Goal: Task Accomplishment & Management: Manage account settings

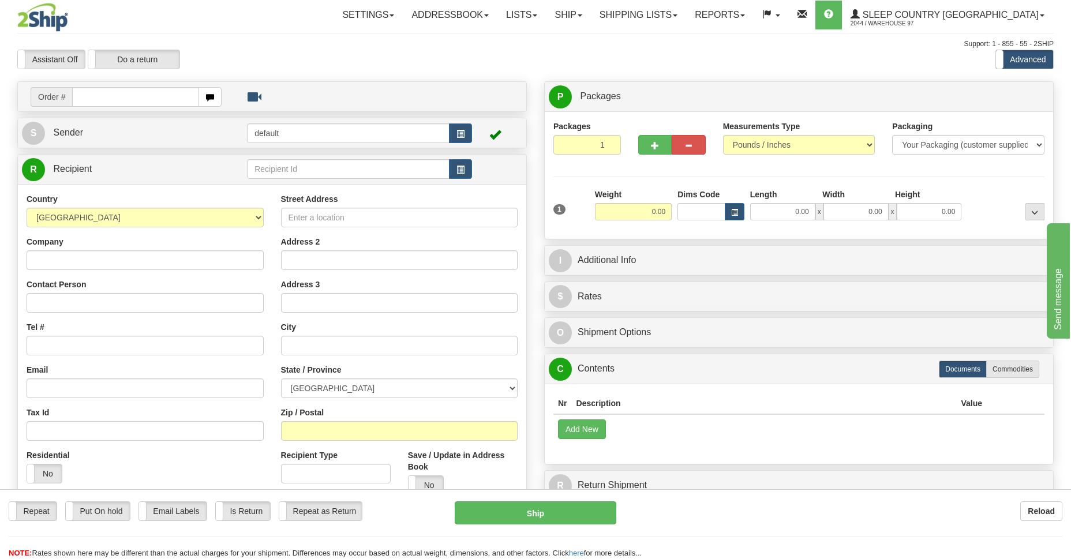
click at [134, 95] on input "text" at bounding box center [135, 97] width 127 height 20
type input "9000I091359"
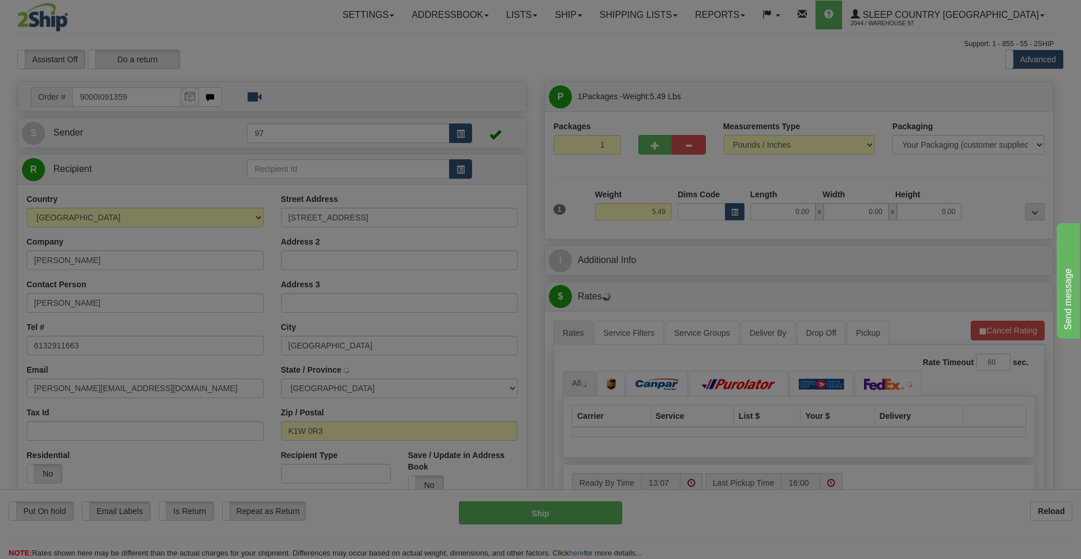
type input "ORLEANS"
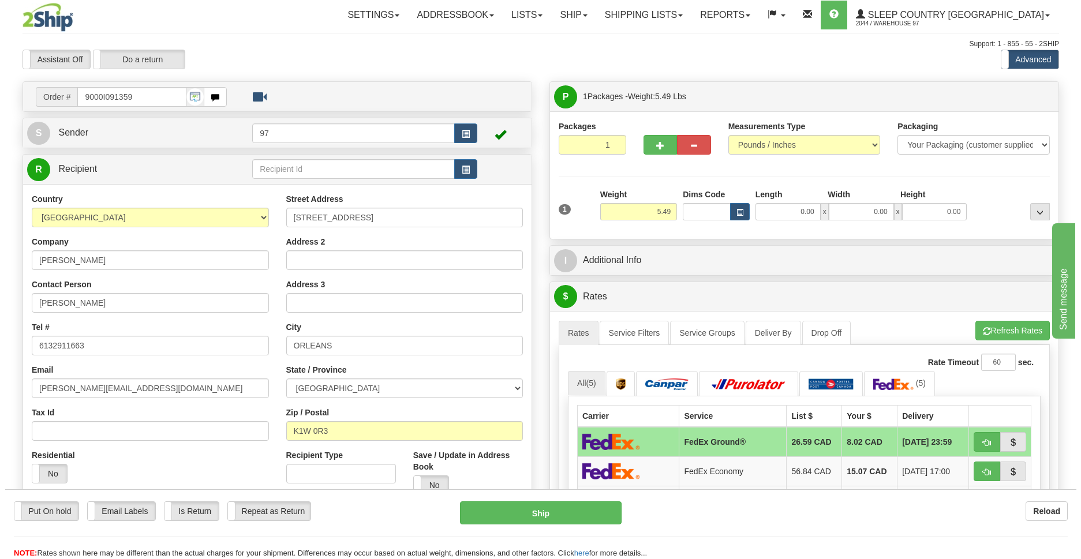
scroll to position [167, 0]
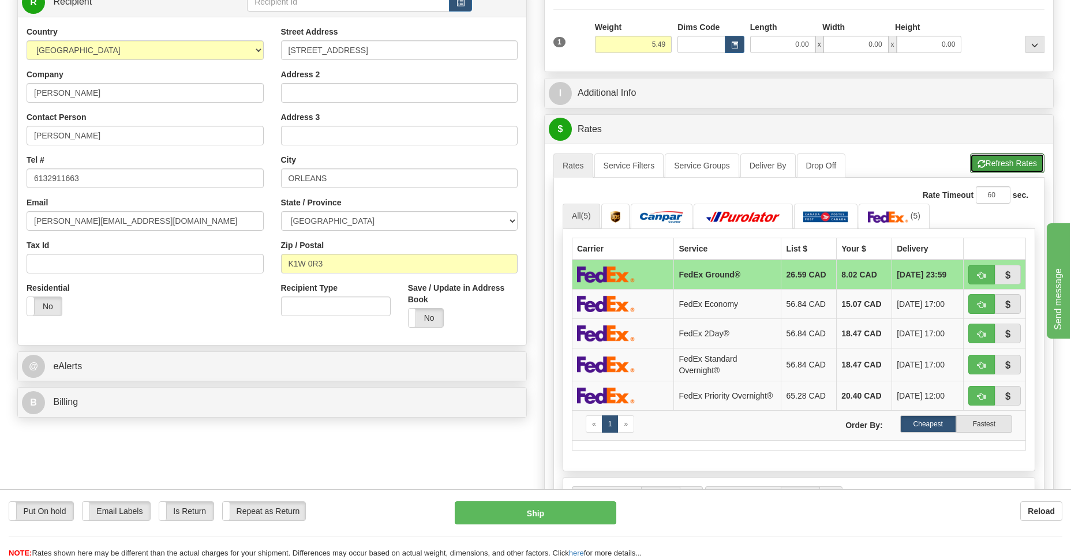
click at [499, 167] on button "Refresh Rates" at bounding box center [1007, 164] width 74 height 20
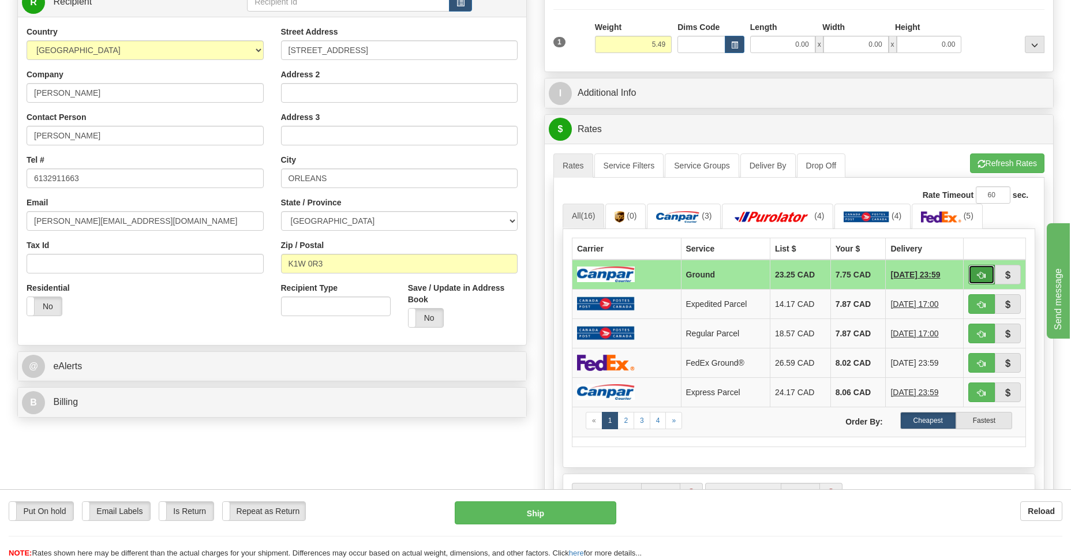
click at [499, 272] on span "button" at bounding box center [982, 276] width 8 height 8
type input "1"
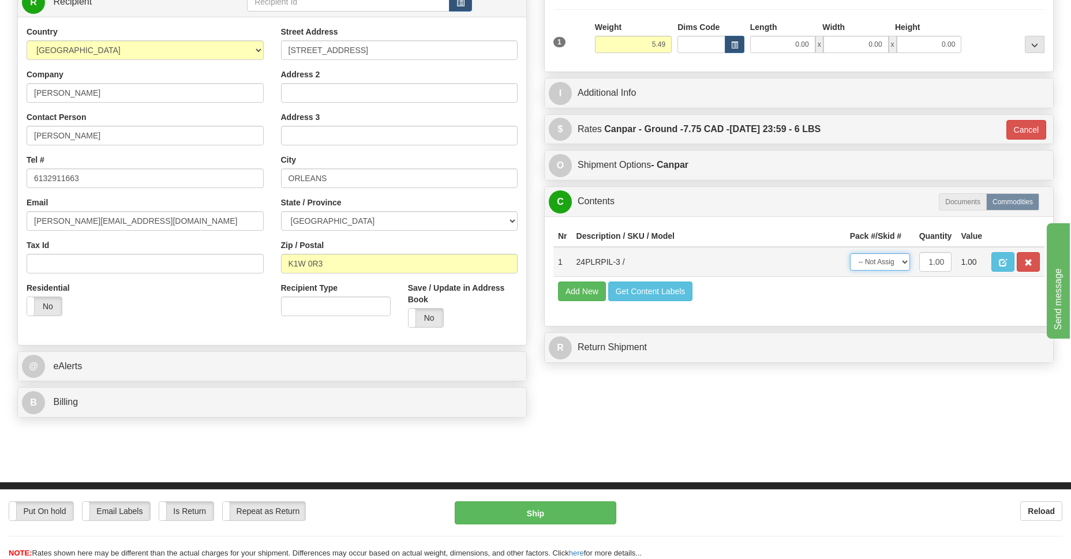
click at [499, 262] on select "-- Not Assigned -- Package 1" at bounding box center [880, 261] width 60 height 17
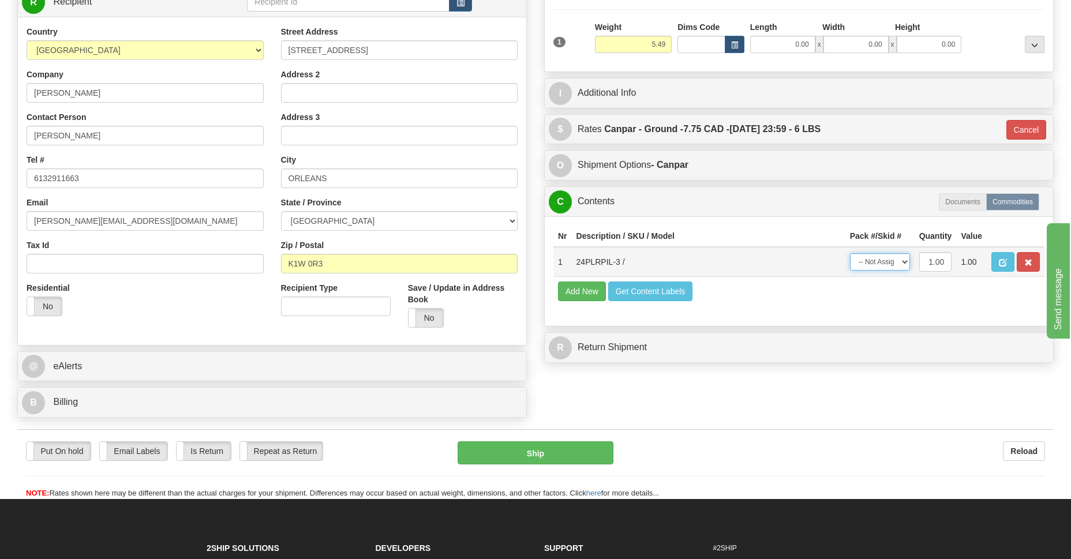
select select "0"
click at [499, 253] on select "-- Not Assigned -- Package 1" at bounding box center [880, 261] width 60 height 17
click at [499, 456] on button "Ship" at bounding box center [535, 453] width 155 height 23
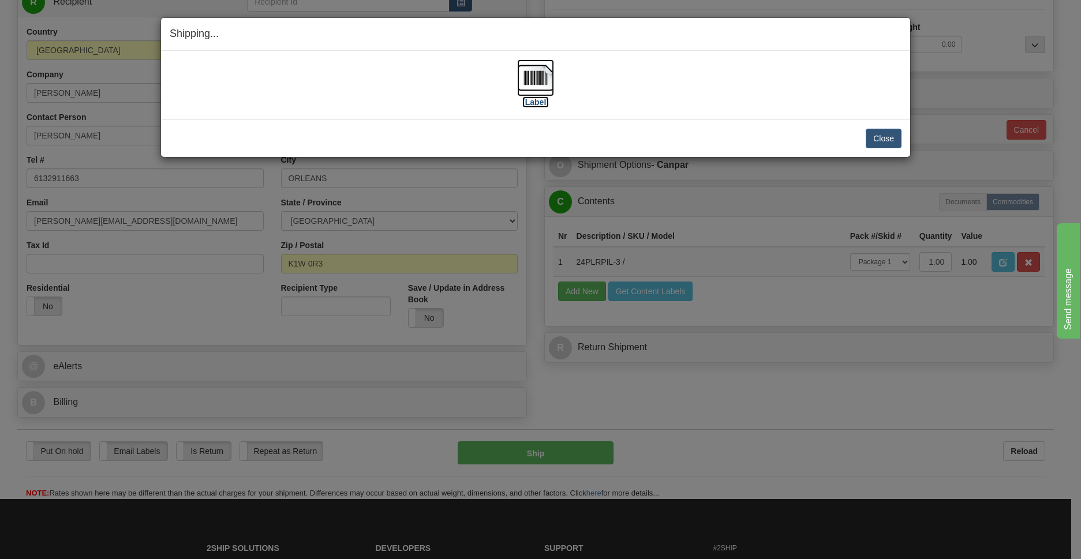
click at [499, 88] on img at bounding box center [535, 77] width 37 height 37
click at [499, 137] on button "Close" at bounding box center [884, 139] width 36 height 20
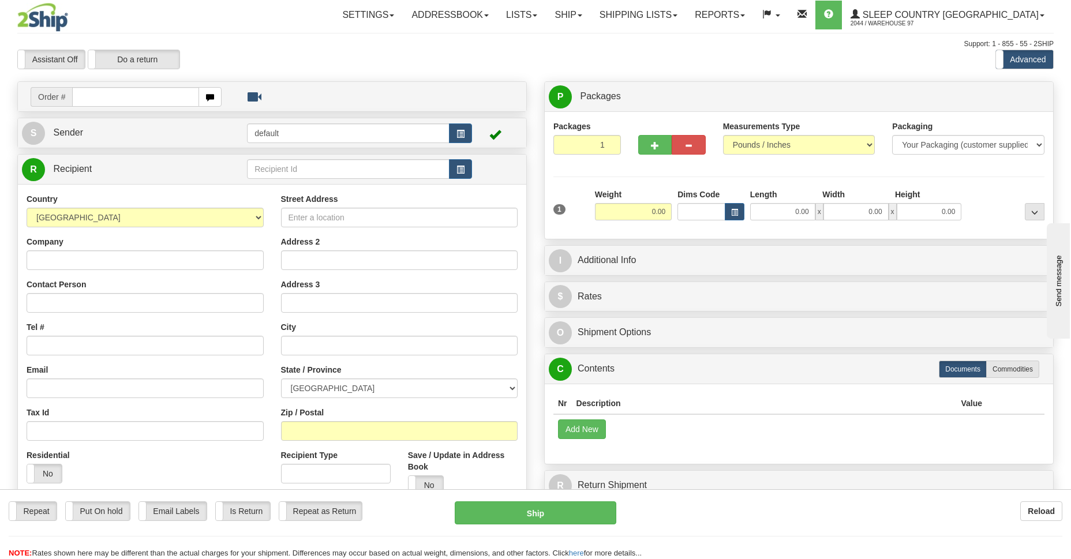
click at [128, 96] on input "text" at bounding box center [135, 97] width 127 height 20
type input "9000I089924"
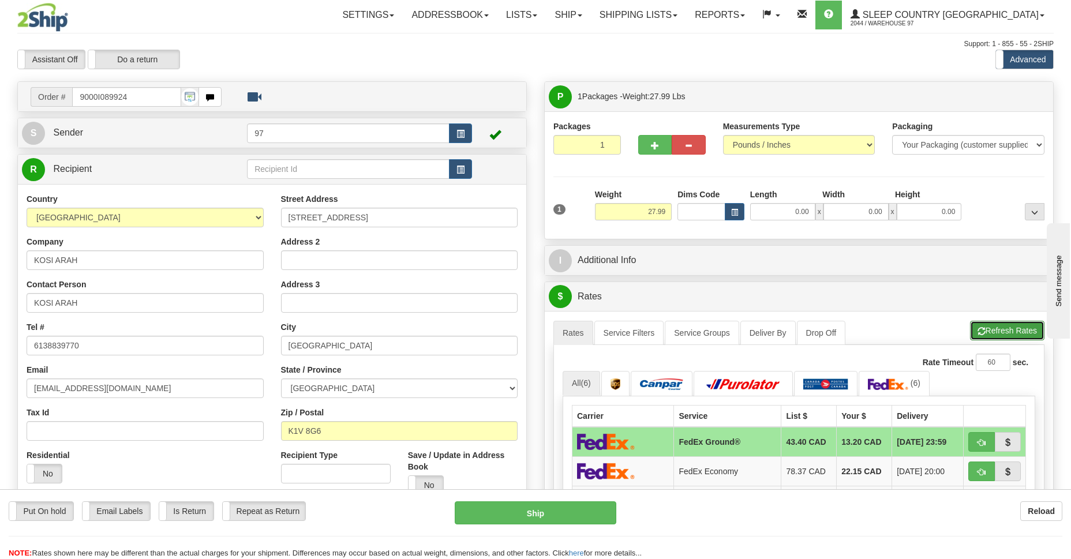
click at [1012, 328] on button "Refresh Rates" at bounding box center [1007, 331] width 74 height 20
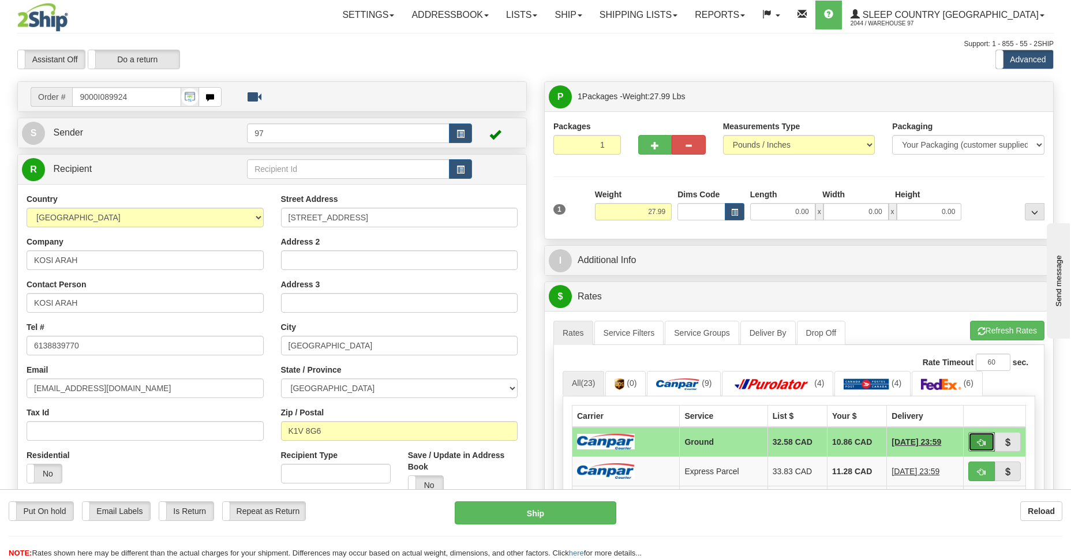
click at [981, 442] on span "button" at bounding box center [982, 443] width 8 height 8
type input "1"
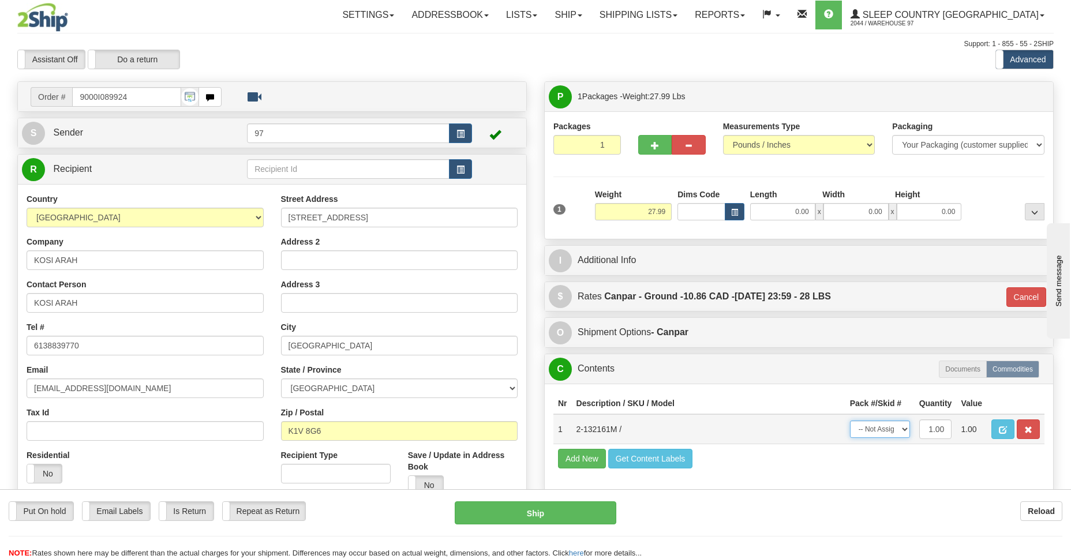
click at [890, 427] on select "-- Not Assigned -- Package 1" at bounding box center [880, 429] width 60 height 17
select select "0"
click at [850, 421] on select "-- Not Assigned -- Package 1" at bounding box center [880, 429] width 60 height 17
click at [544, 517] on button "Ship" at bounding box center [535, 513] width 161 height 23
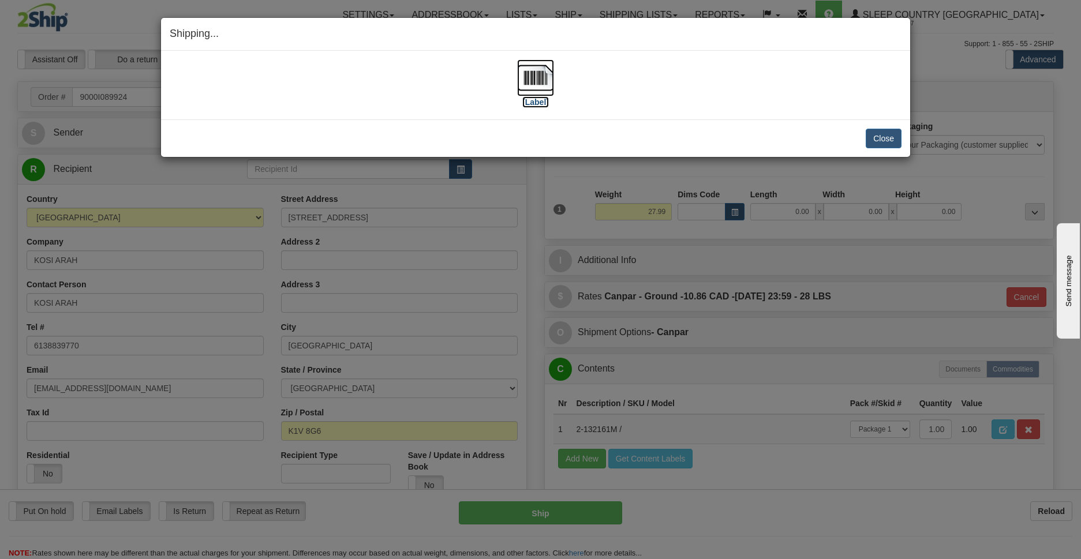
click at [534, 96] on label "[Label]" at bounding box center [535, 102] width 27 height 12
click at [887, 140] on button "Close" at bounding box center [884, 139] width 36 height 20
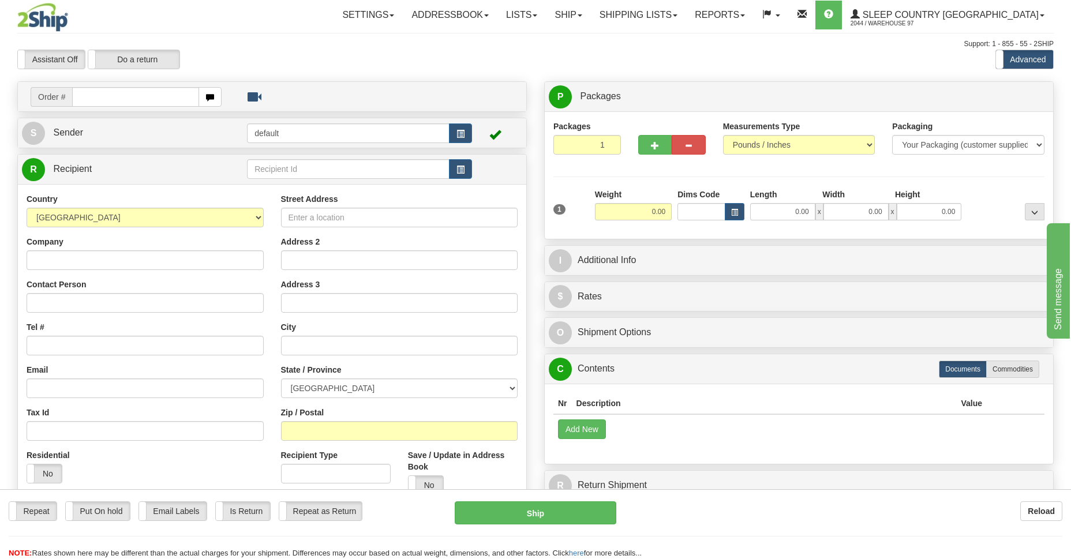
click at [155, 95] on input "text" at bounding box center [135, 97] width 127 height 20
type input "9000I089869"
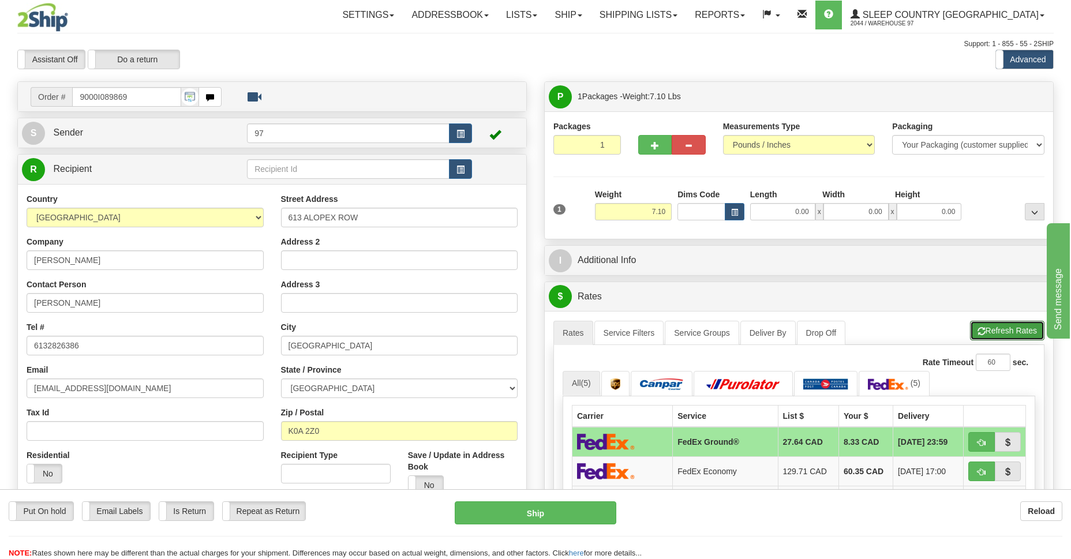
click at [1005, 327] on button "Refresh Rates" at bounding box center [1007, 331] width 74 height 20
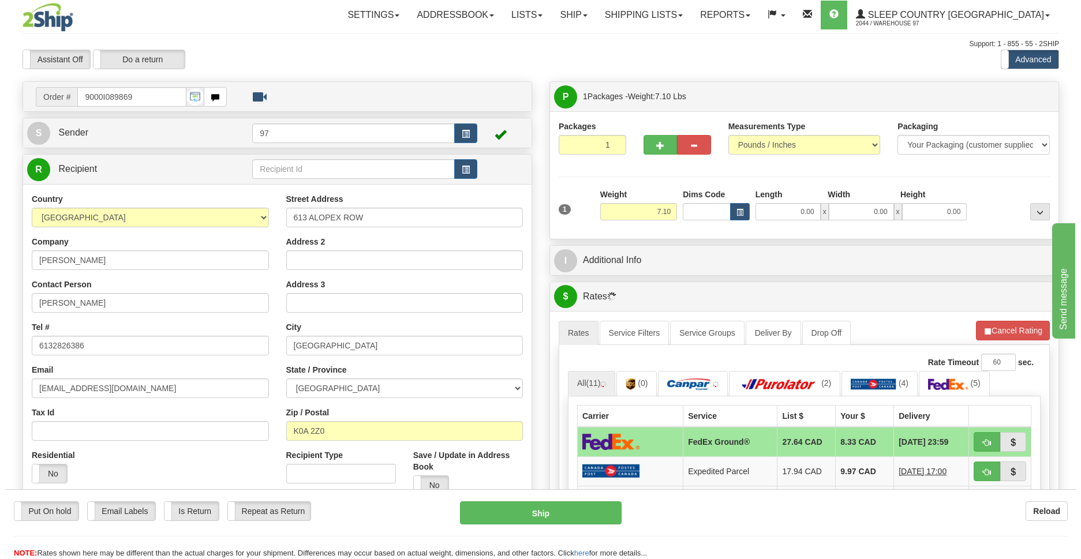
scroll to position [167, 0]
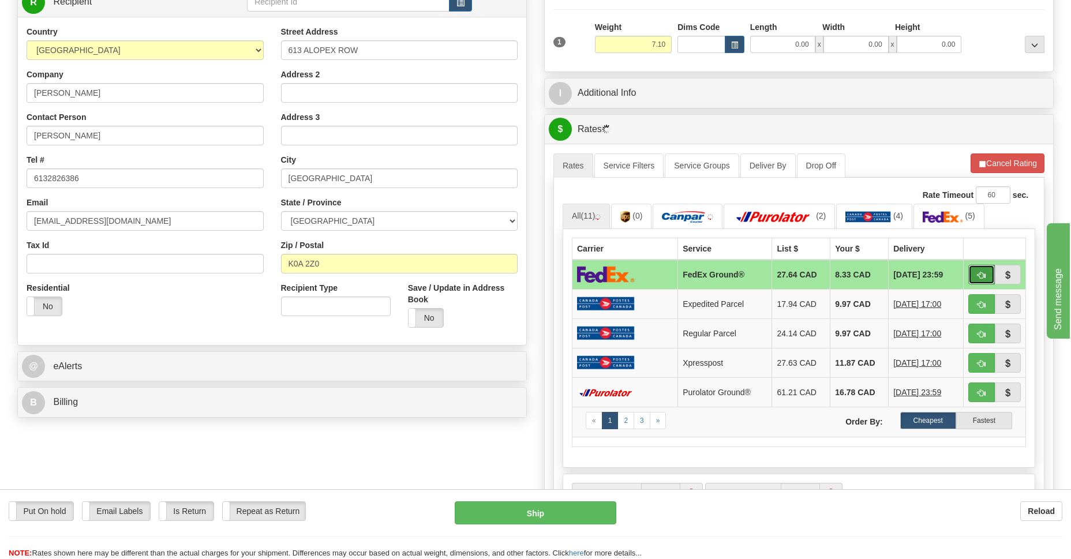
click at [976, 271] on button "button" at bounding box center [982, 275] width 27 height 20
type input "92"
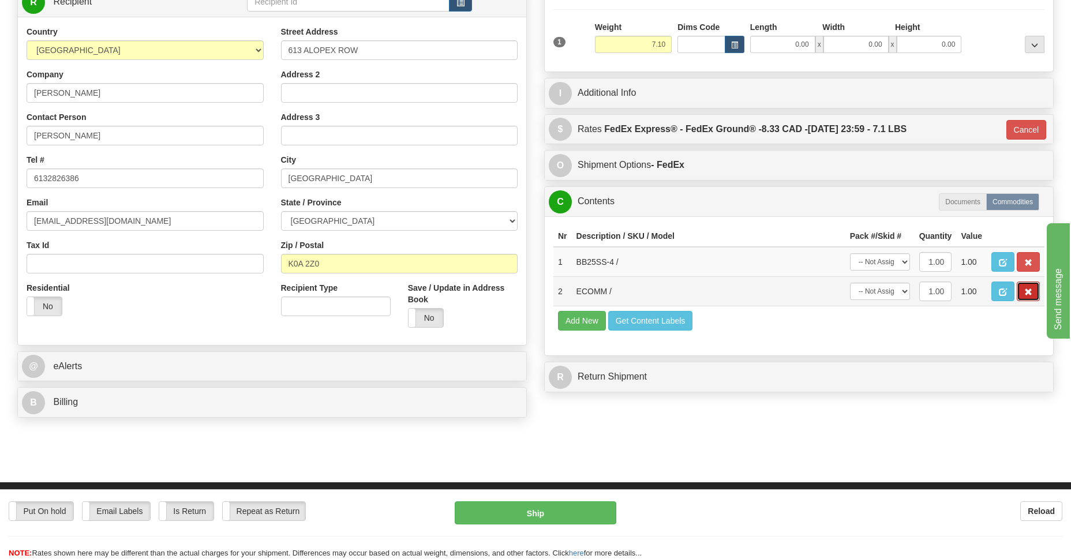
click at [1026, 285] on button "button" at bounding box center [1028, 292] width 23 height 20
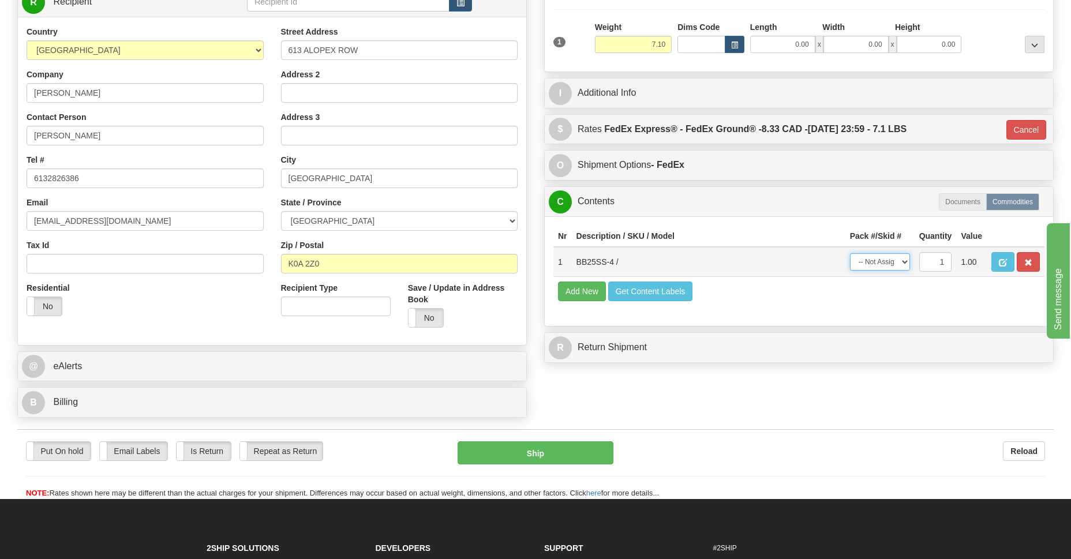
click at [899, 264] on select "-- Not Assigned -- Package 1" at bounding box center [880, 261] width 60 height 17
select select "0"
click at [850, 253] on select "-- Not Assigned -- Package 1" at bounding box center [880, 261] width 60 height 17
click at [546, 454] on button "Ship" at bounding box center [535, 453] width 155 height 23
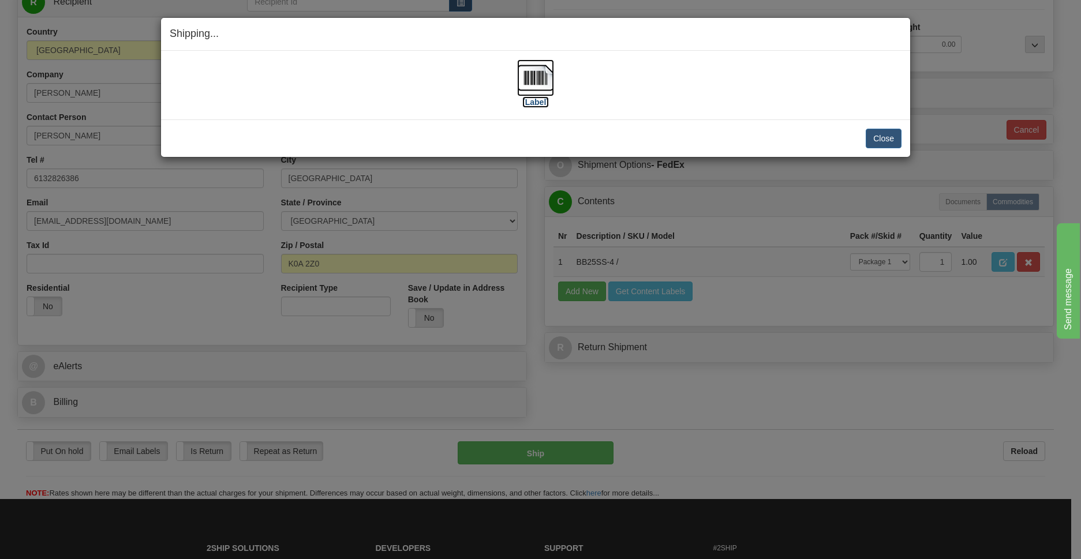
click at [536, 81] on img at bounding box center [535, 77] width 37 height 37
click at [876, 142] on button "Close" at bounding box center [884, 139] width 36 height 20
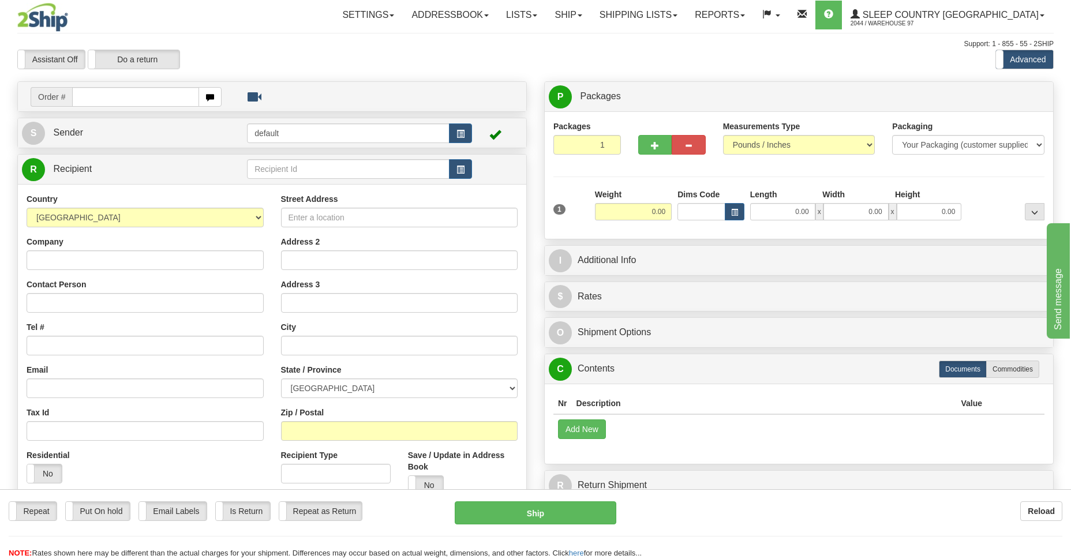
click at [129, 98] on input "text" at bounding box center [135, 97] width 127 height 20
type input "9000I089313"
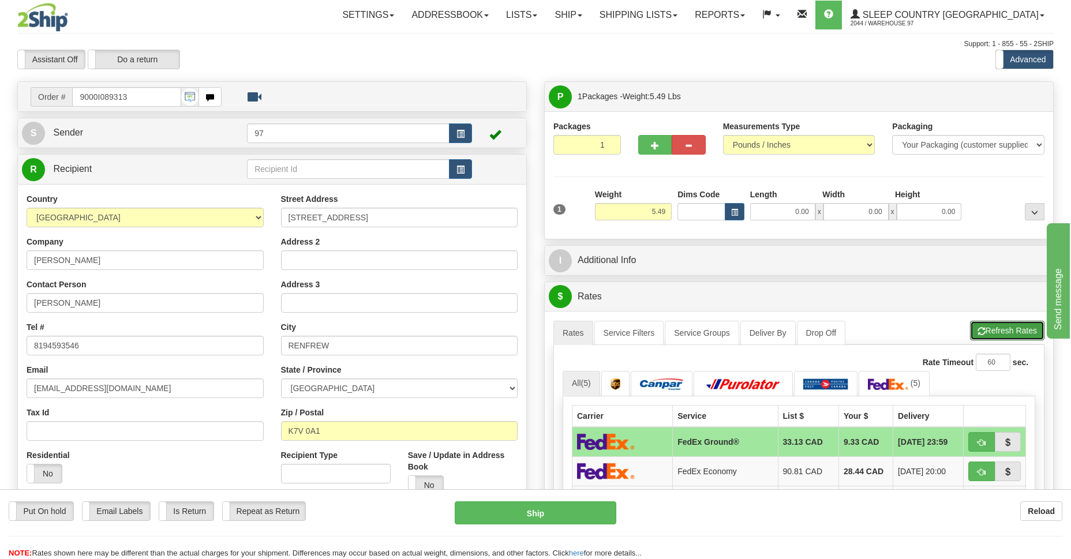
click at [1014, 331] on button "Refresh Rates" at bounding box center [1007, 331] width 74 height 20
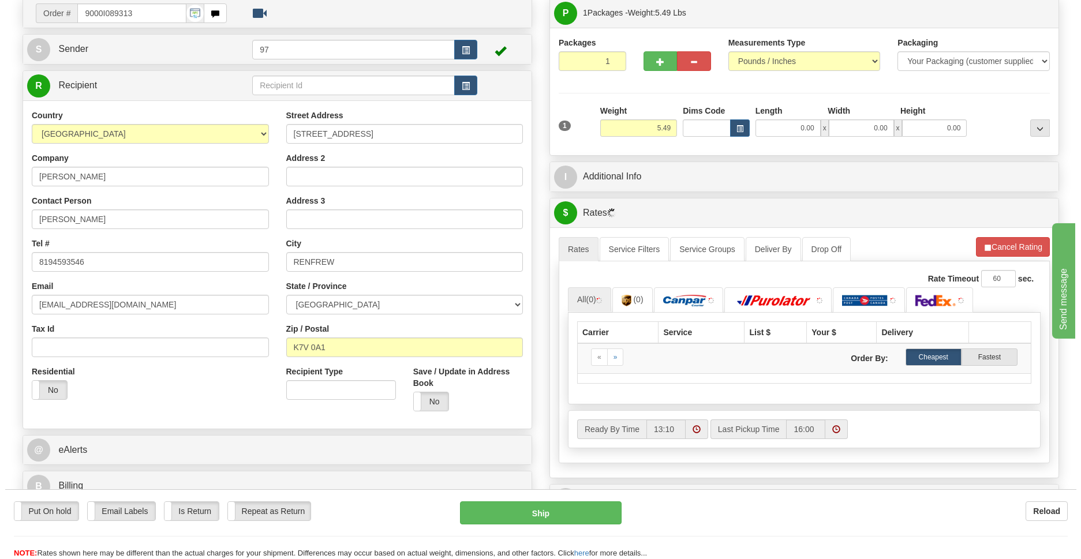
scroll to position [167, 0]
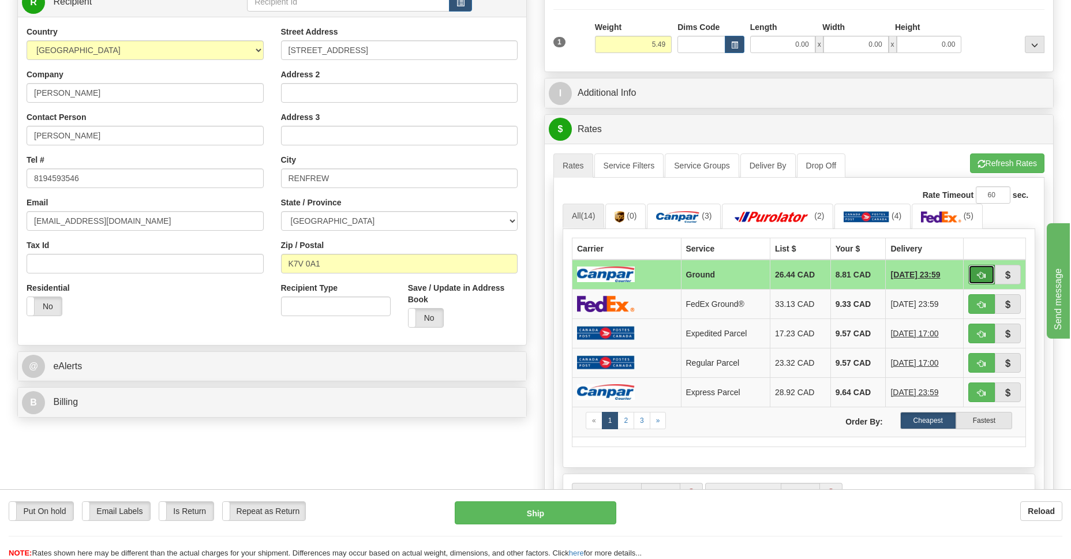
click at [978, 275] on span "button" at bounding box center [982, 276] width 8 height 8
type input "1"
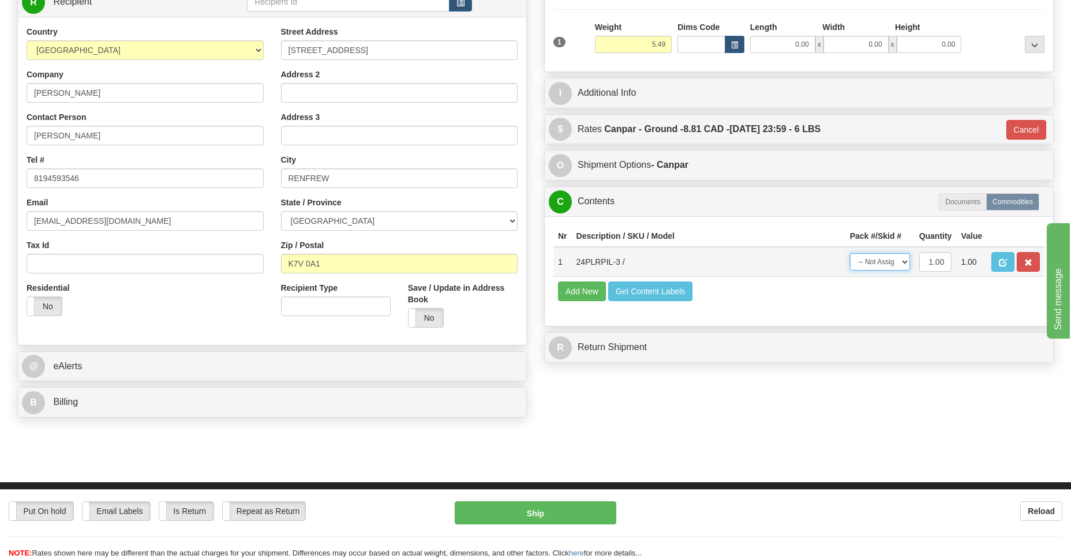
click at [898, 260] on select "-- Not Assigned -- Package 1" at bounding box center [880, 261] width 60 height 17
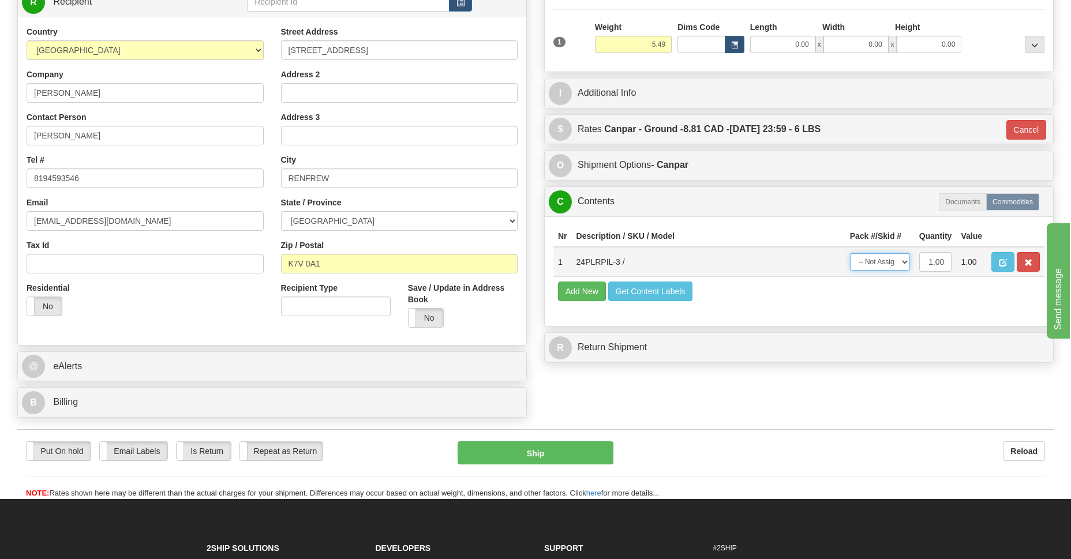
select select "0"
click at [850, 253] on select "-- Not Assigned -- Package 1" at bounding box center [880, 261] width 60 height 17
click at [523, 455] on button "Ship" at bounding box center [535, 453] width 155 height 23
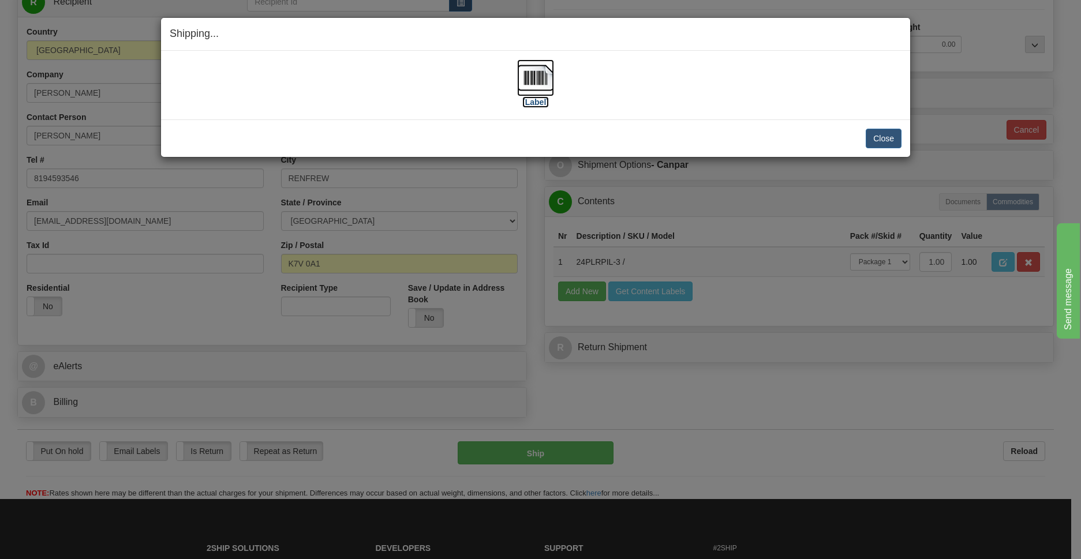
click at [529, 81] on img at bounding box center [535, 77] width 37 height 37
click at [885, 132] on button "Close" at bounding box center [884, 139] width 36 height 20
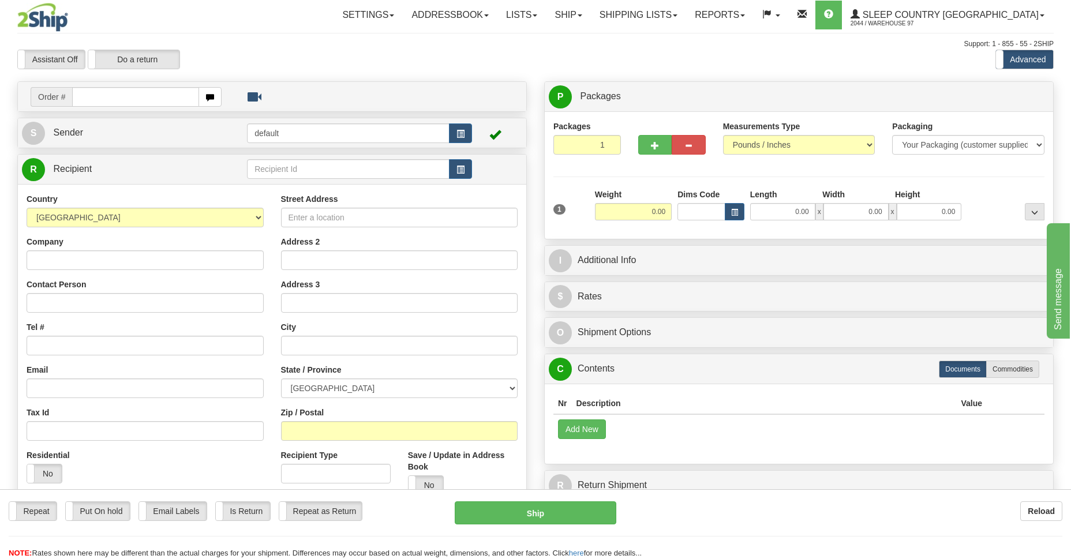
click at [136, 95] on input "text" at bounding box center [135, 97] width 127 height 20
type input "9002I088496"
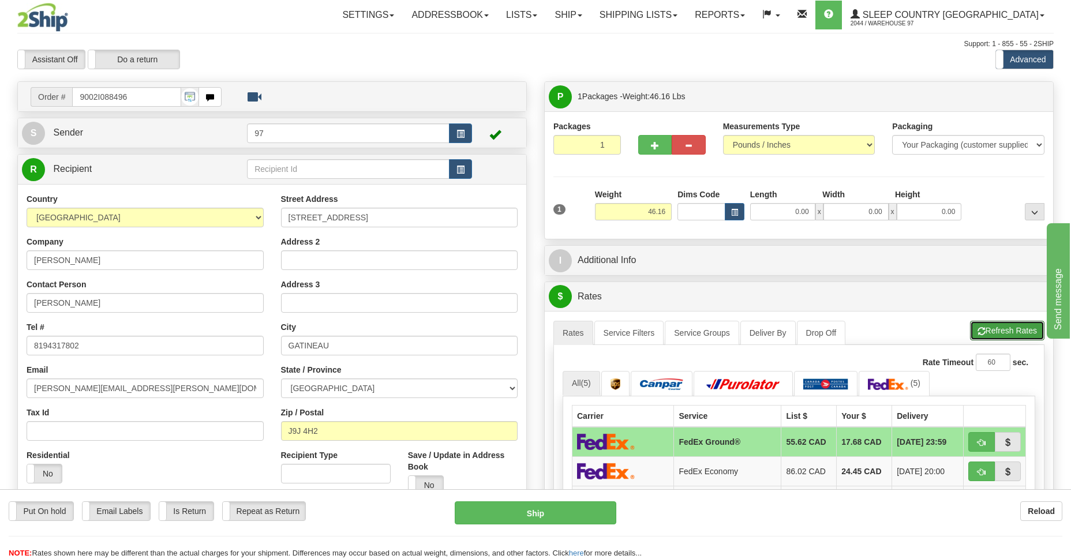
click at [1009, 331] on button "Refresh Rates" at bounding box center [1007, 331] width 74 height 20
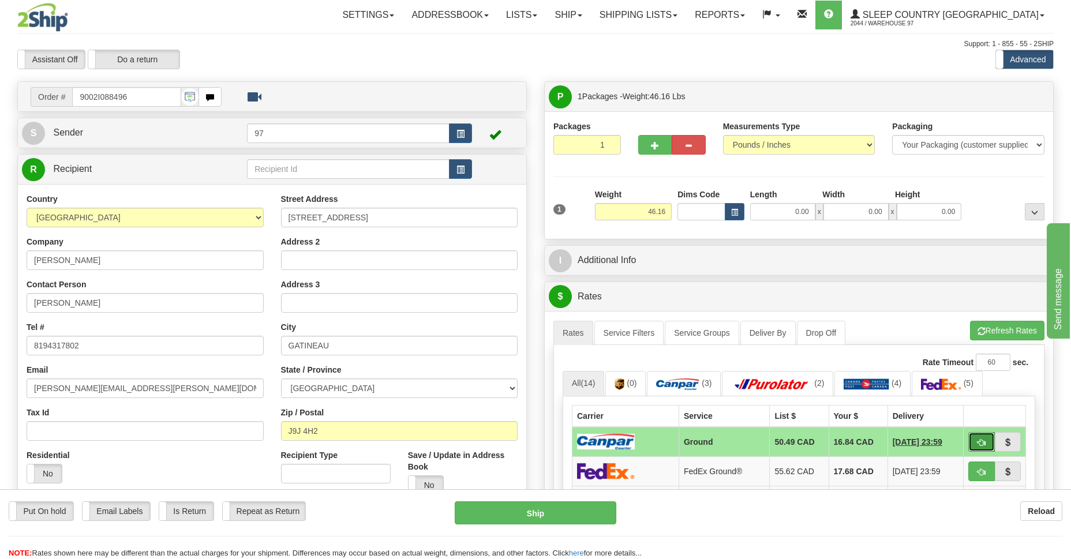
click at [973, 436] on button "button" at bounding box center [982, 442] width 27 height 20
type input "1"
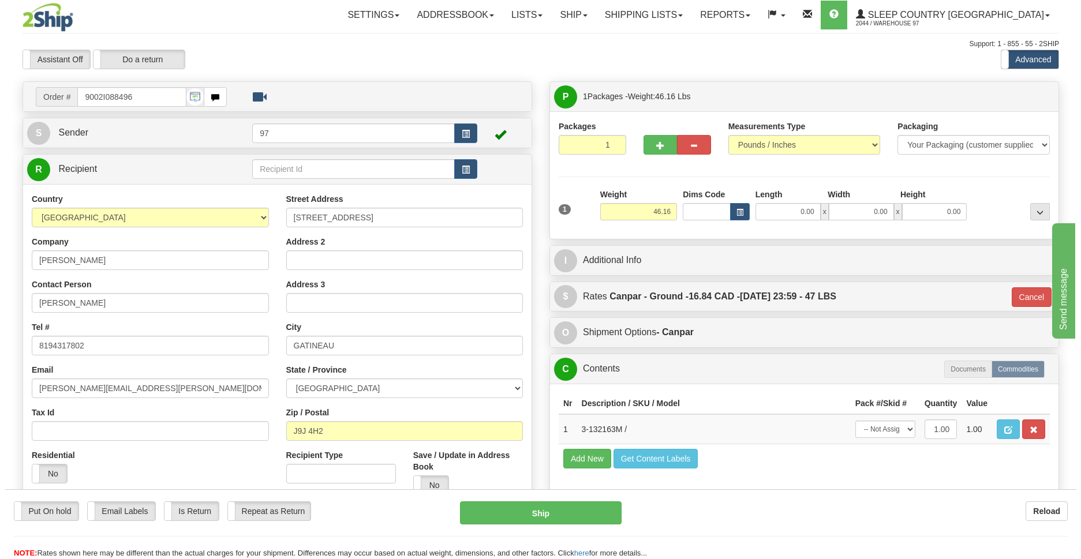
scroll to position [84, 0]
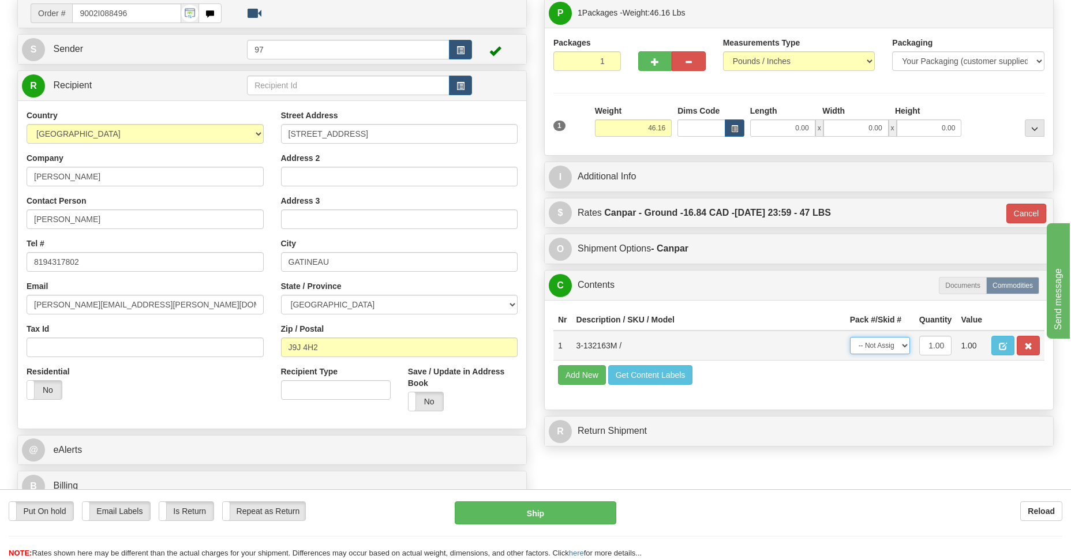
click at [881, 349] on select "-- Not Assigned -- Package 1" at bounding box center [880, 345] width 60 height 17
select select "0"
click at [850, 337] on select "-- Not Assigned -- Package 1" at bounding box center [880, 345] width 60 height 17
click at [553, 511] on button "Ship" at bounding box center [535, 513] width 161 height 23
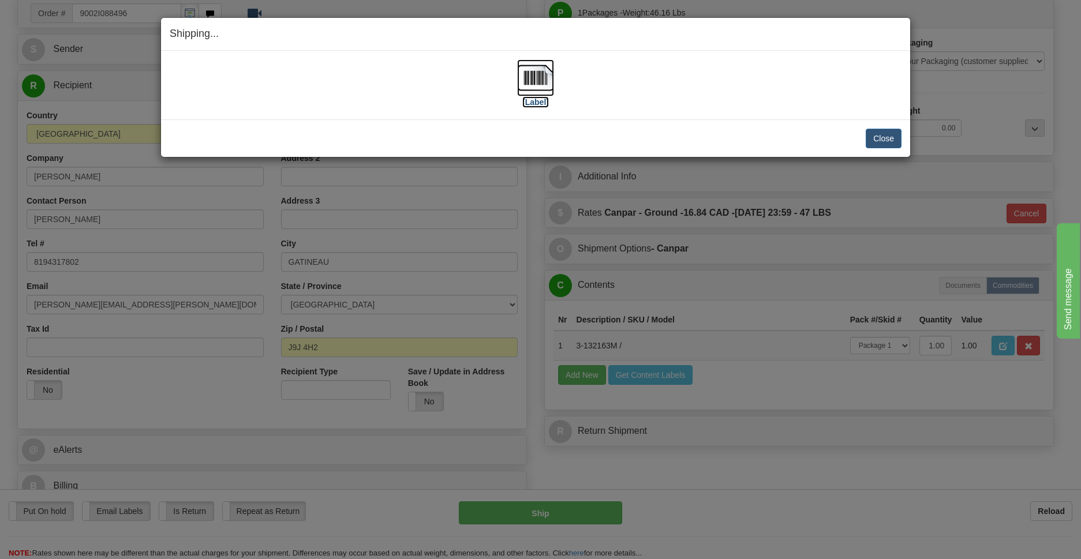
click at [535, 85] on img at bounding box center [535, 77] width 37 height 37
click at [876, 131] on button "Close" at bounding box center [884, 139] width 36 height 20
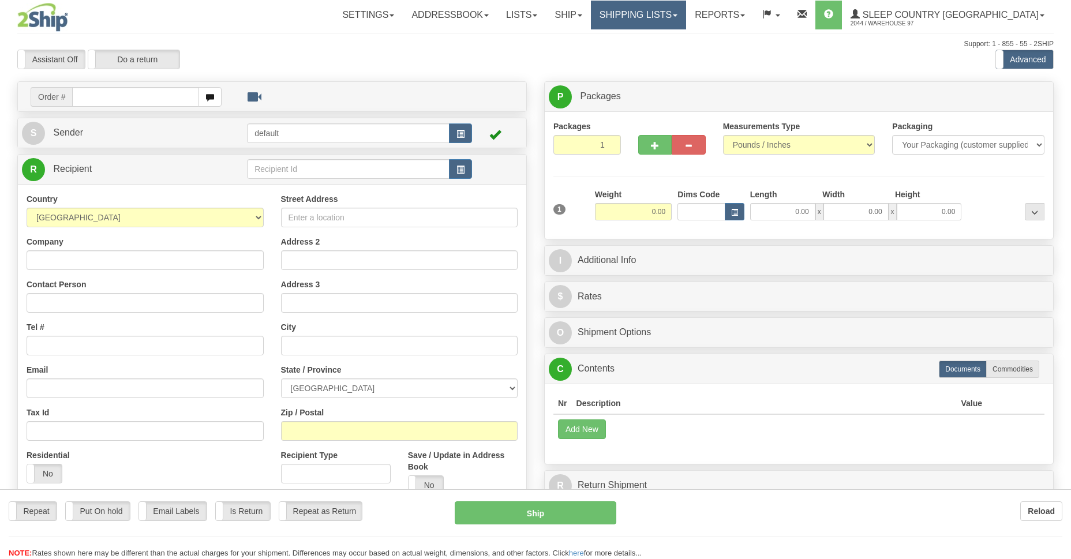
click at [699, 20] on div "Toggle navigation Settings Shipping Preferences Fields Preferences New" at bounding box center [535, 325] width 1071 height 650
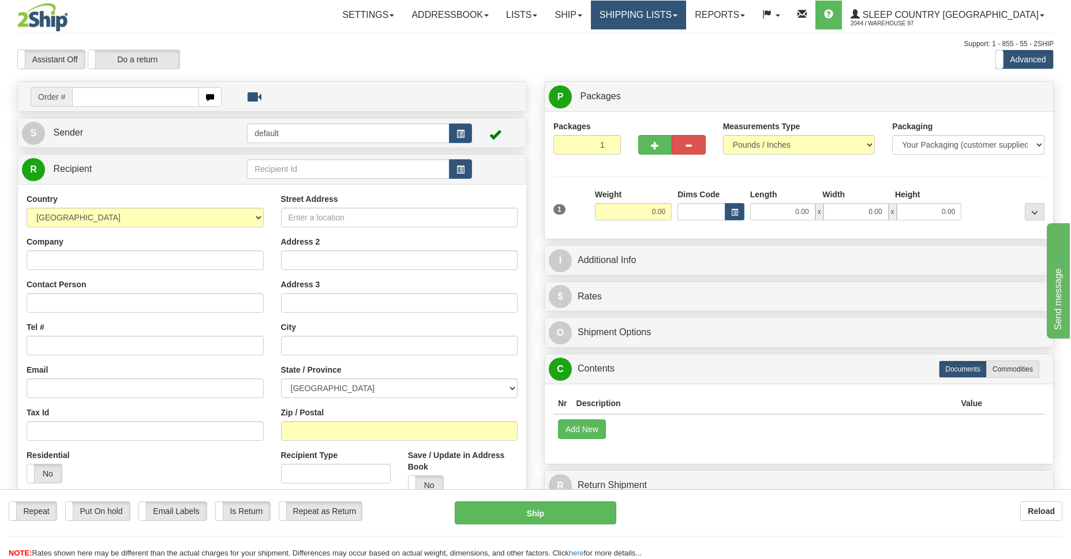
click at [686, 19] on link "Shipping lists" at bounding box center [638, 15] width 95 height 29
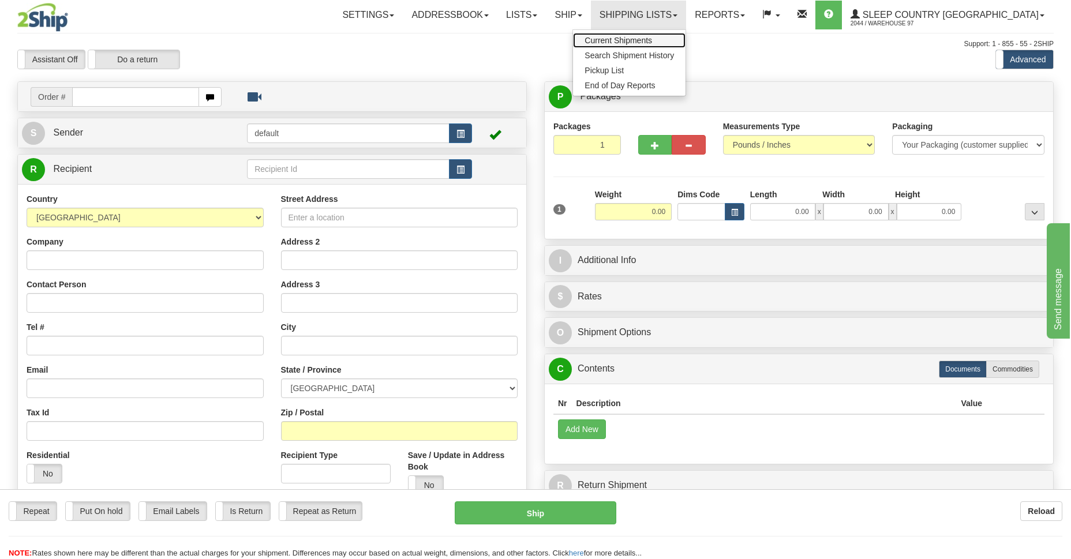
click at [652, 42] on span "Current Shipments" at bounding box center [619, 40] width 68 height 9
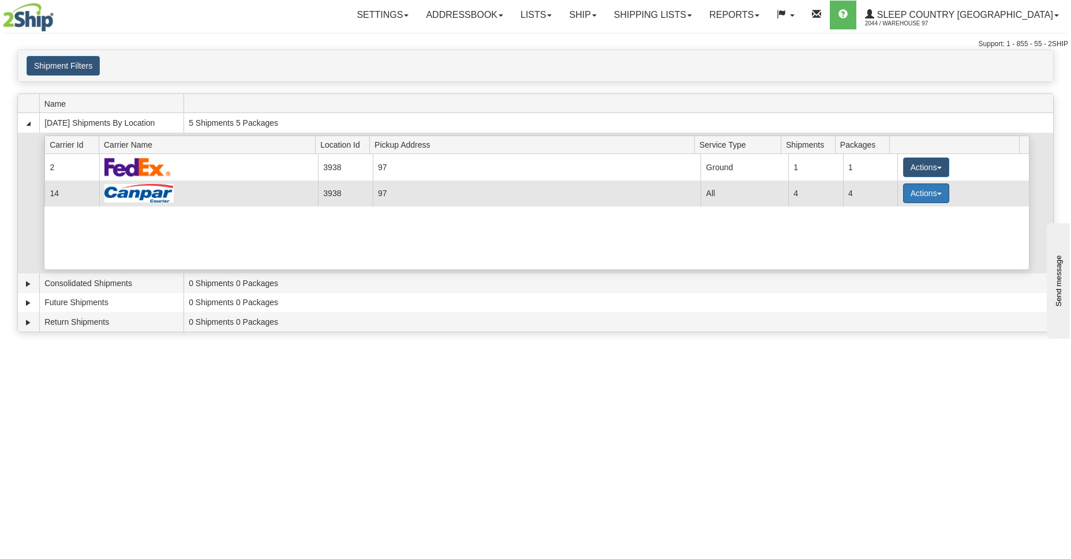
click at [925, 187] on button "Actions" at bounding box center [926, 194] width 46 height 20
click at [892, 233] on span "Close" at bounding box center [881, 230] width 27 height 8
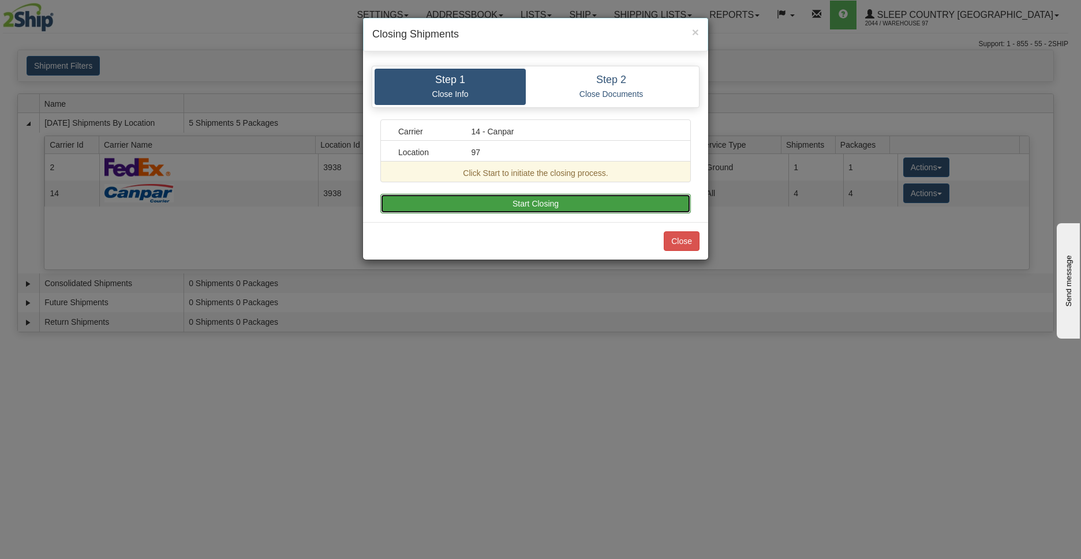
click at [532, 203] on button "Start Closing" at bounding box center [535, 204] width 311 height 20
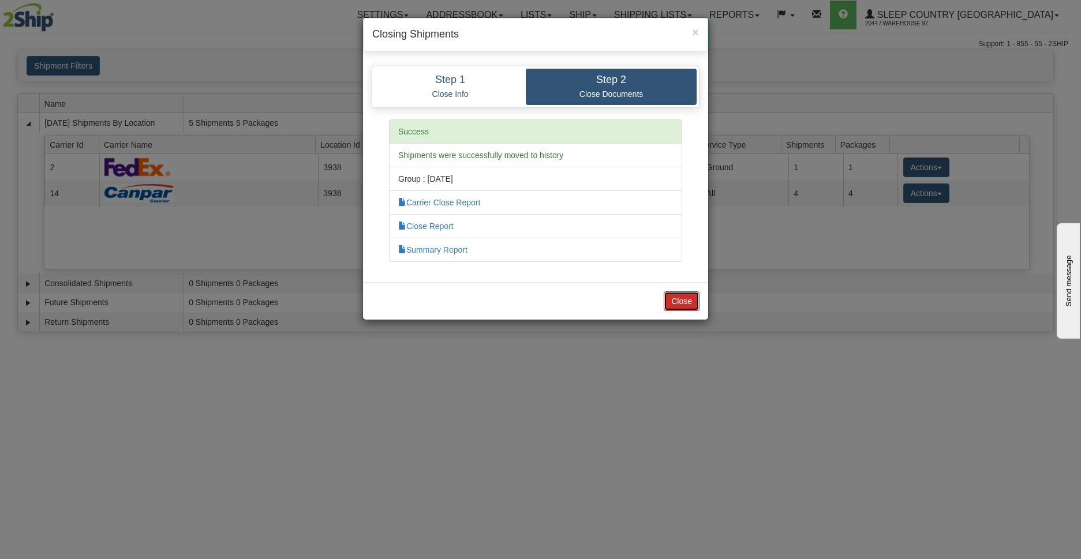
click at [672, 301] on button "Close" at bounding box center [682, 302] width 36 height 20
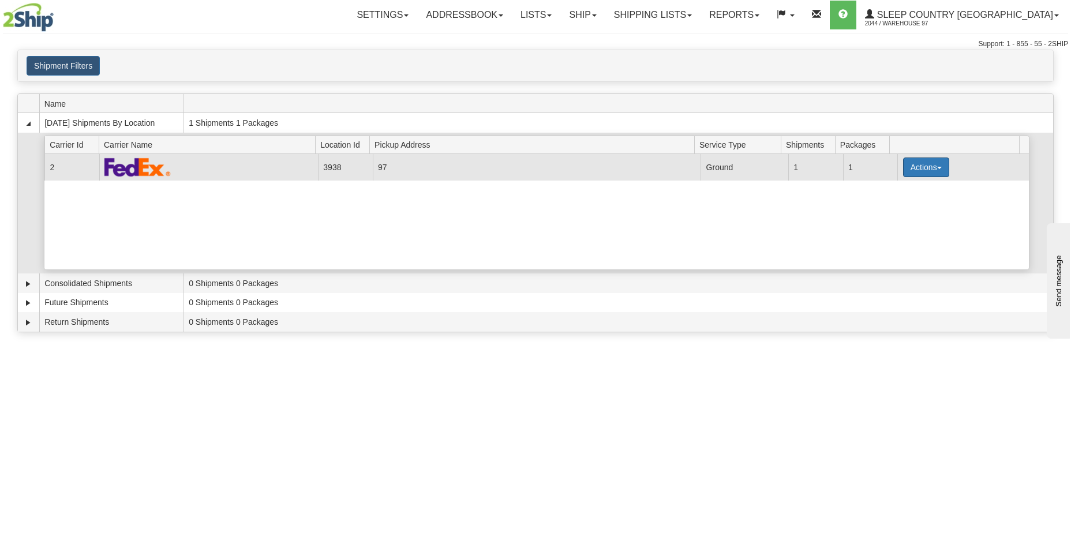
click at [917, 164] on button "Actions" at bounding box center [926, 168] width 46 height 20
click at [939, 168] on button "Actions" at bounding box center [926, 168] width 46 height 20
click at [887, 200] on span "Close" at bounding box center [881, 204] width 27 height 8
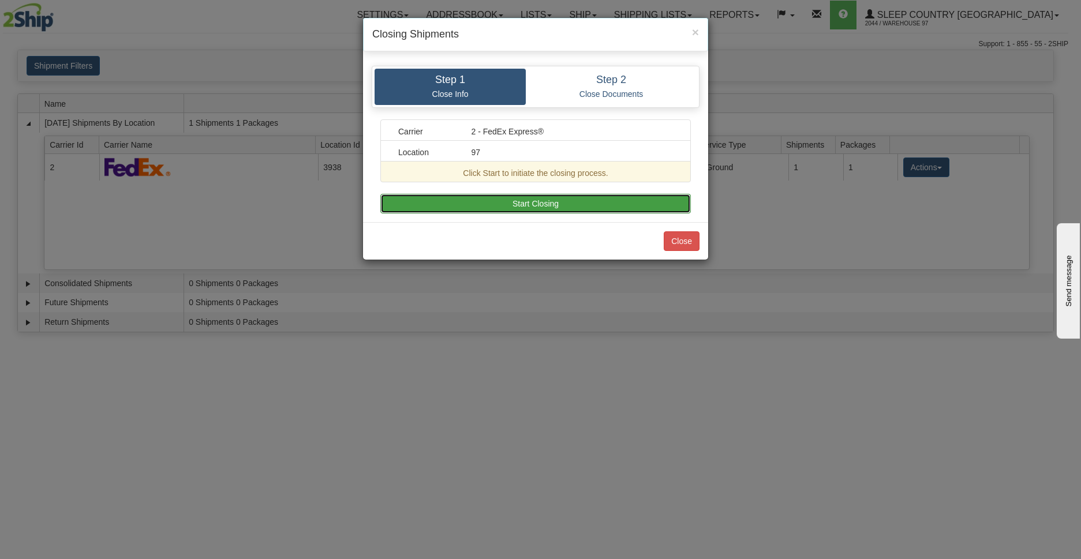
click at [524, 201] on button "Start Closing" at bounding box center [535, 204] width 311 height 20
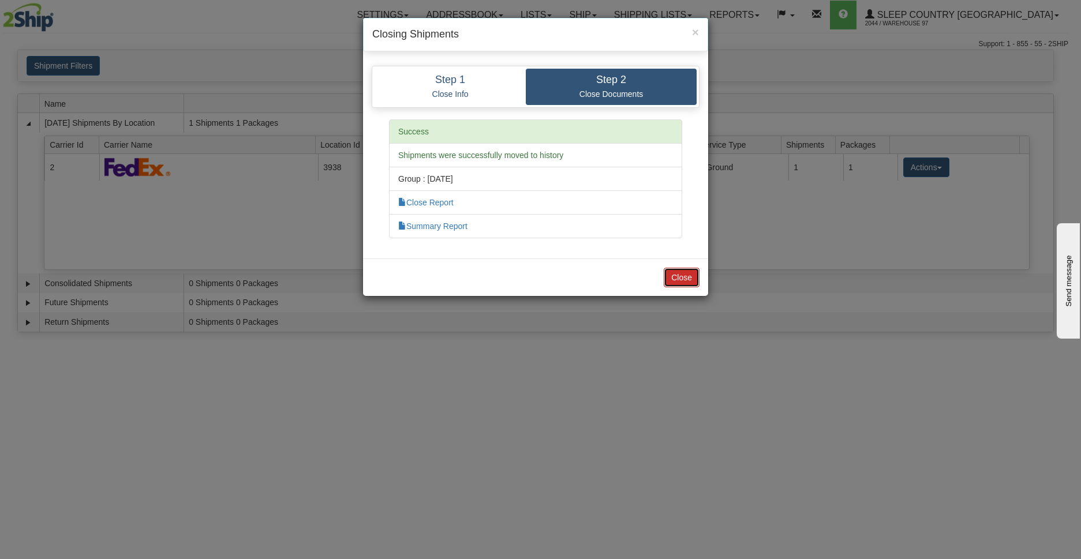
click at [674, 274] on button "Close" at bounding box center [682, 278] width 36 height 20
